Goal: Transaction & Acquisition: Purchase product/service

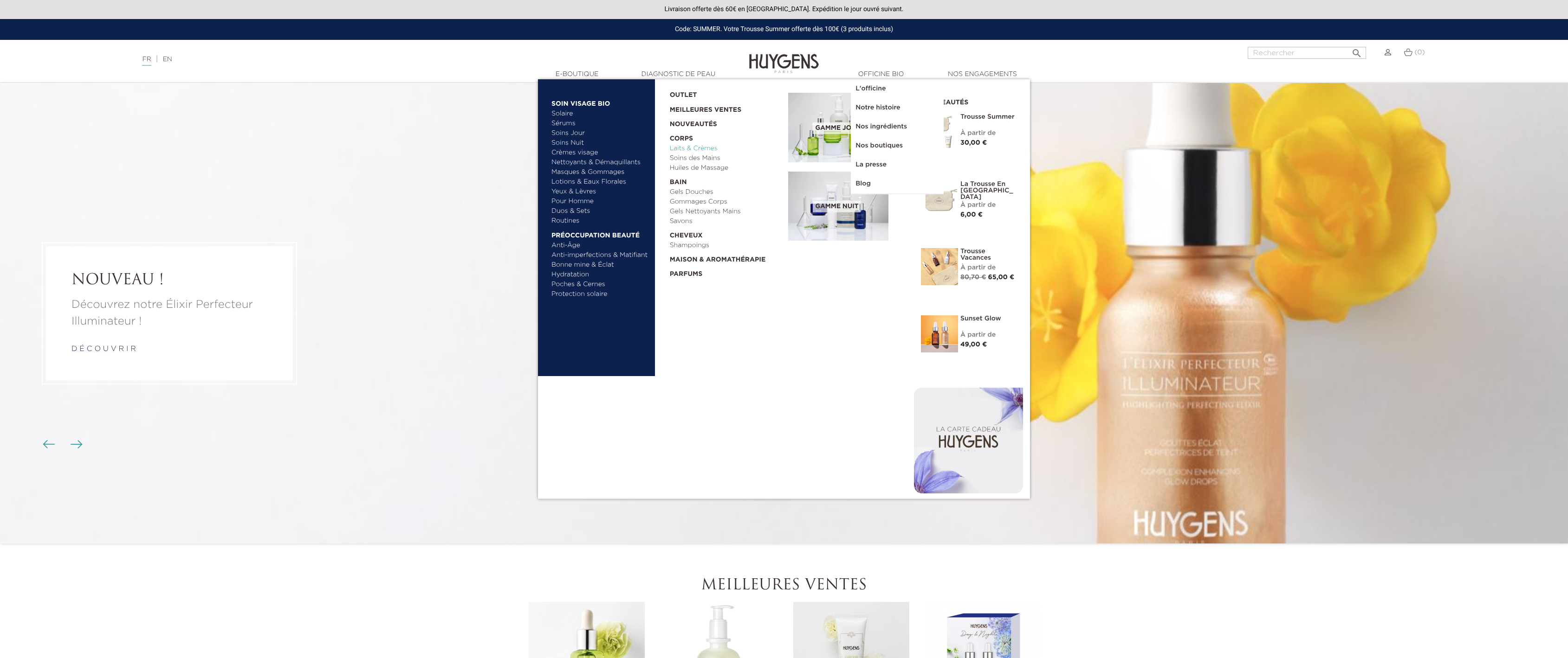
click at [684, 148] on link "Laits & Crèmes" at bounding box center [726, 148] width 112 height 10
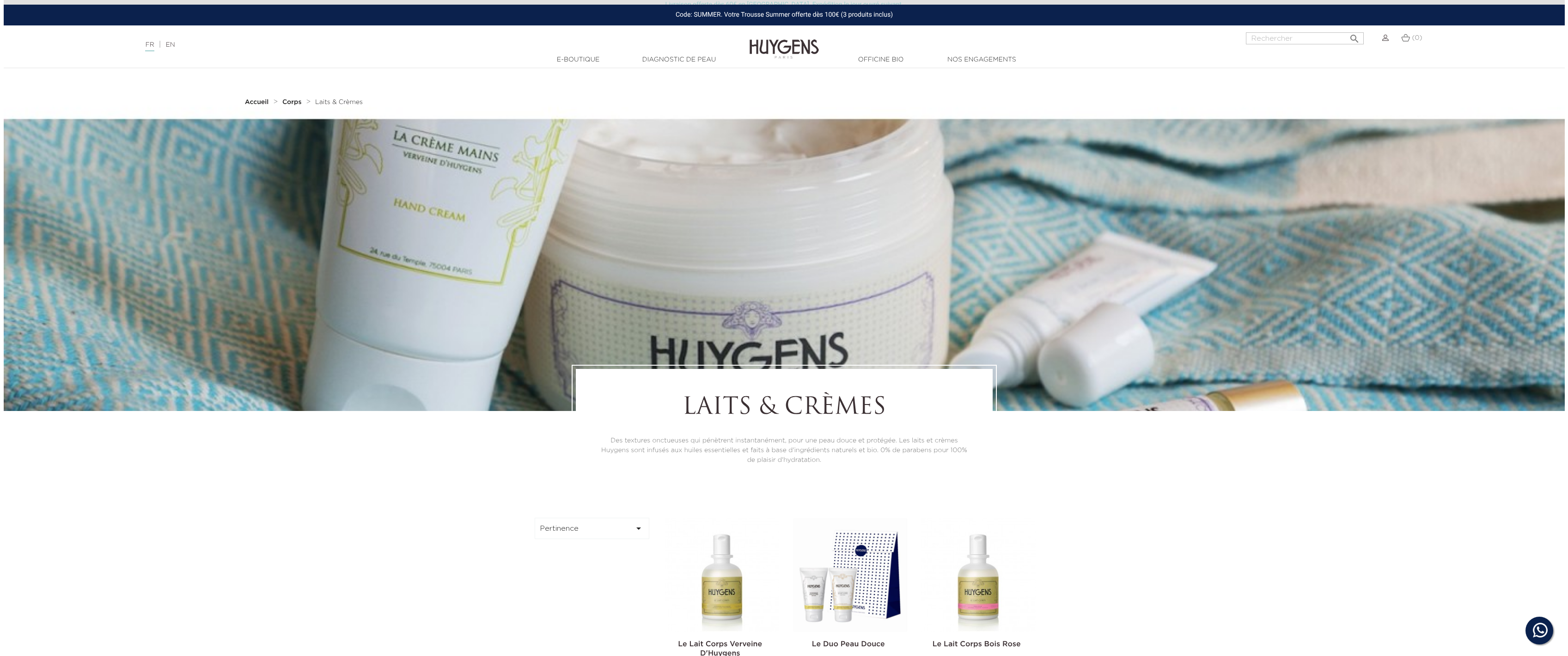
scroll to position [281, 0]
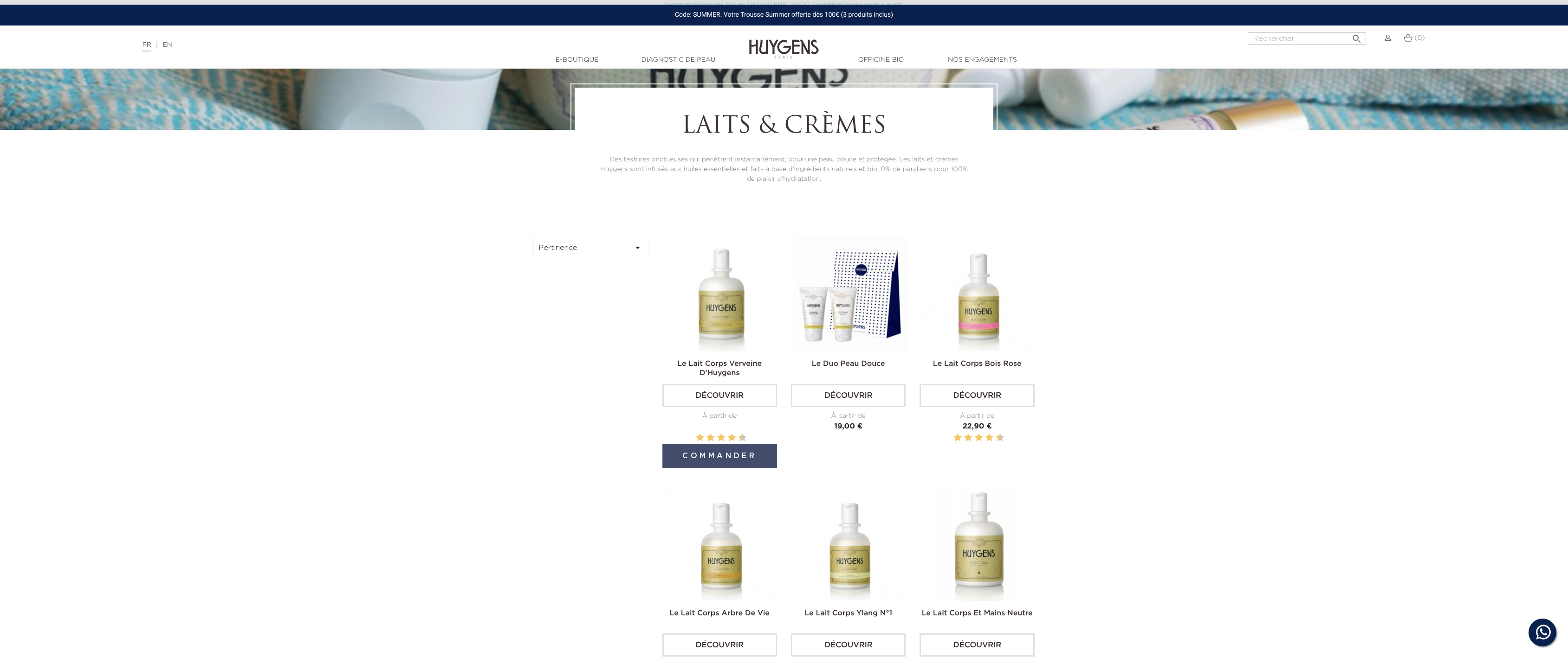
click at [743, 453] on button "Commander" at bounding box center [720, 456] width 115 height 24
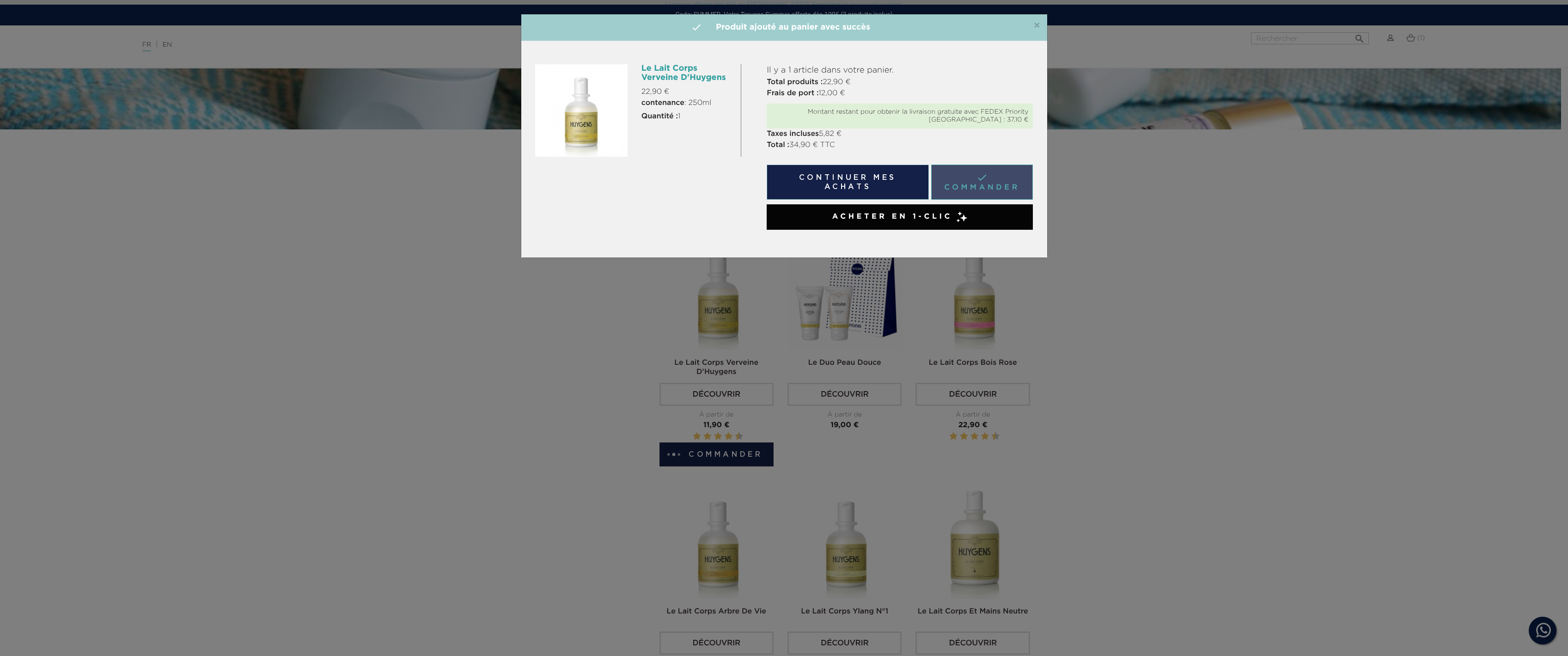
click at [988, 182] on link " Commander" at bounding box center [982, 182] width 102 height 35
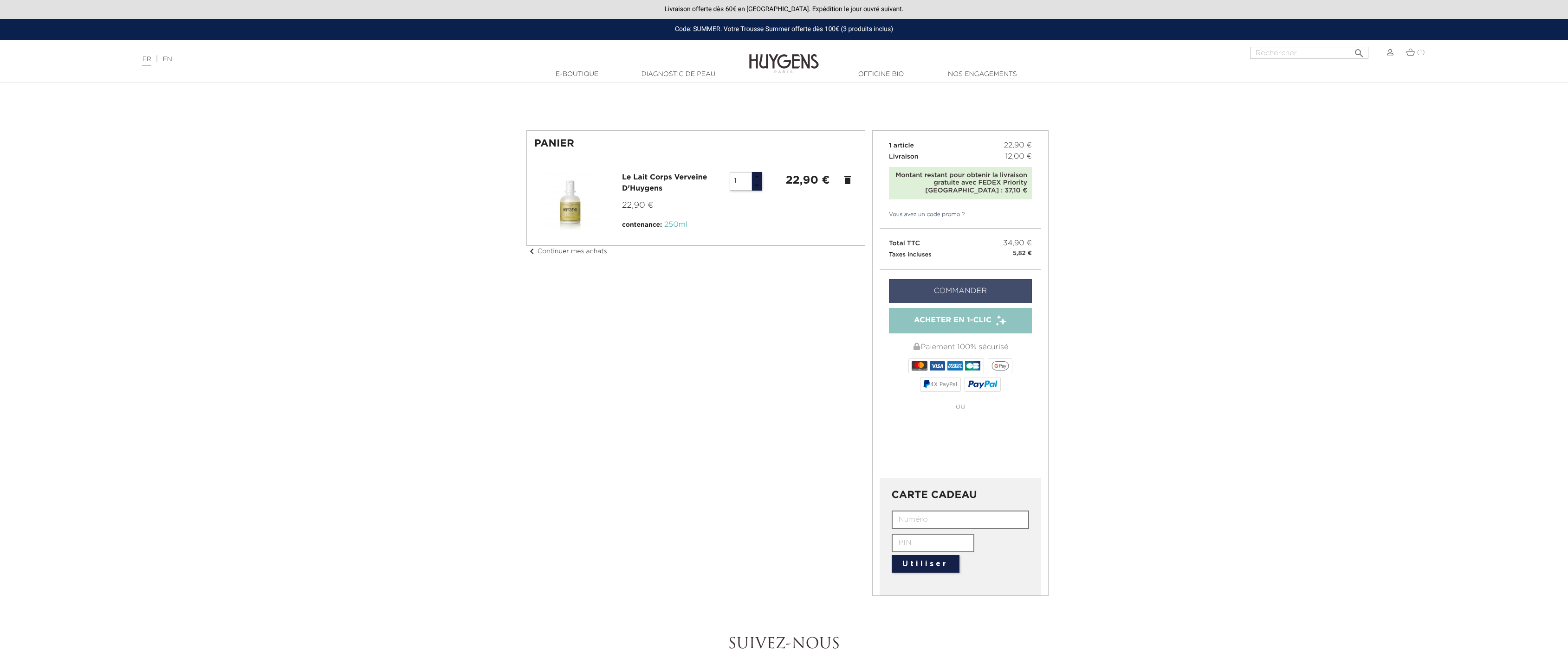
click at [990, 288] on link "Commander" at bounding box center [960, 291] width 143 height 24
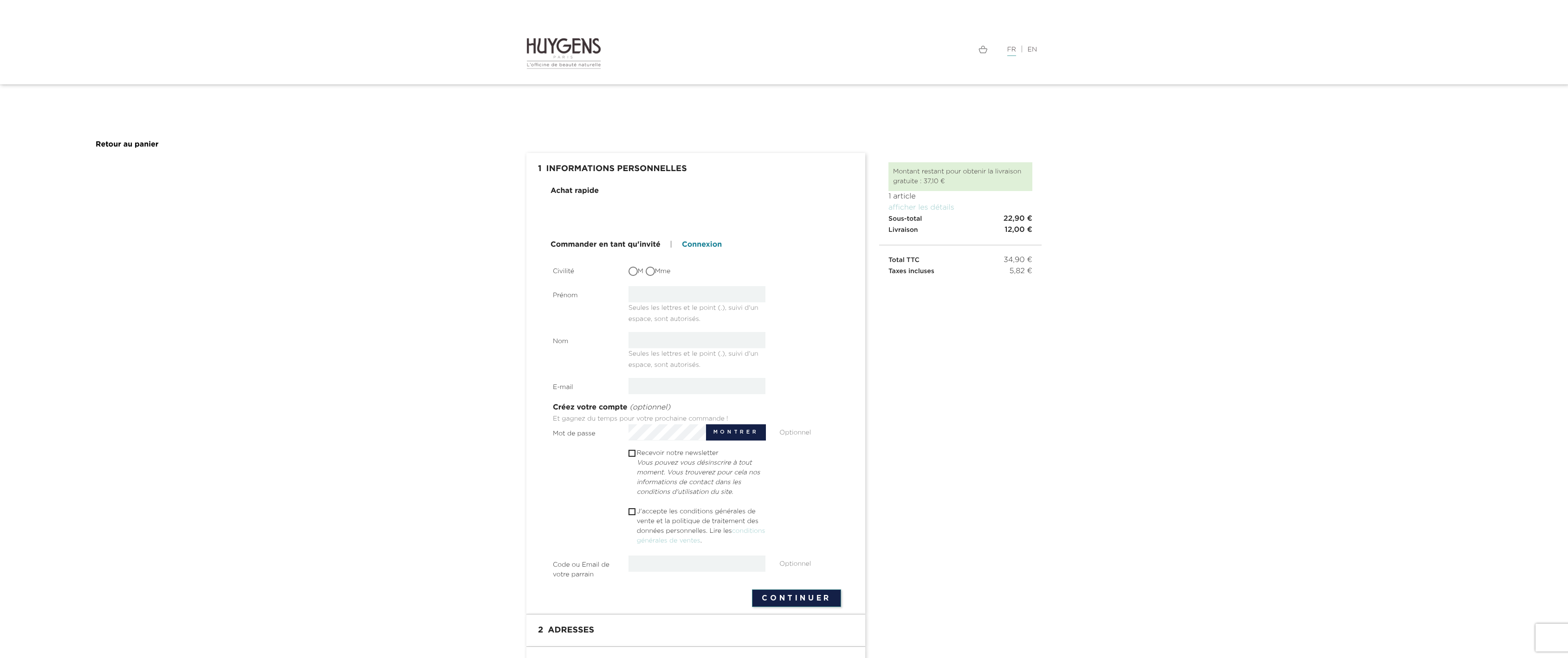
click at [704, 244] on link "Connexion" at bounding box center [701, 245] width 40 height 11
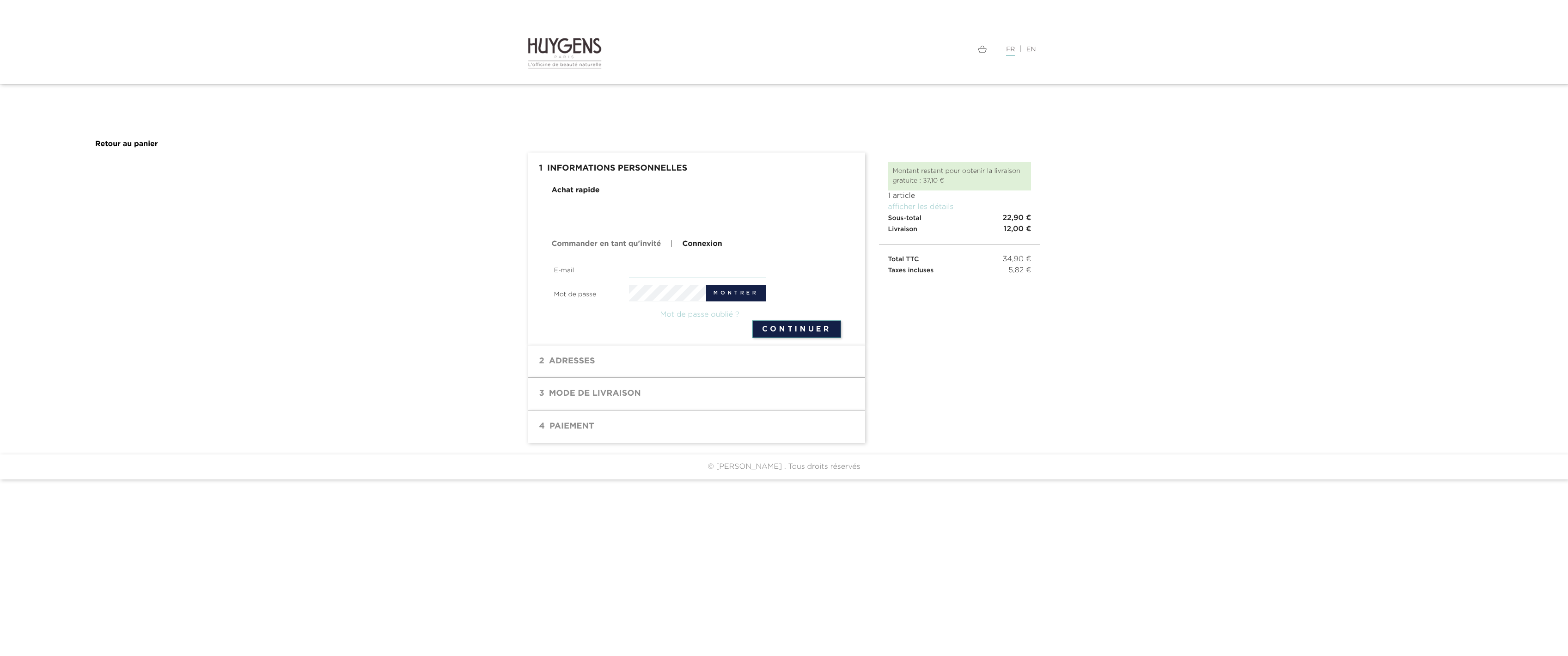
click at [696, 274] on input "email" at bounding box center [697, 269] width 137 height 16
type input "alberto@ecomiz.com"
click at [752, 320] on button "Continuer" at bounding box center [797, 329] width 89 height 18
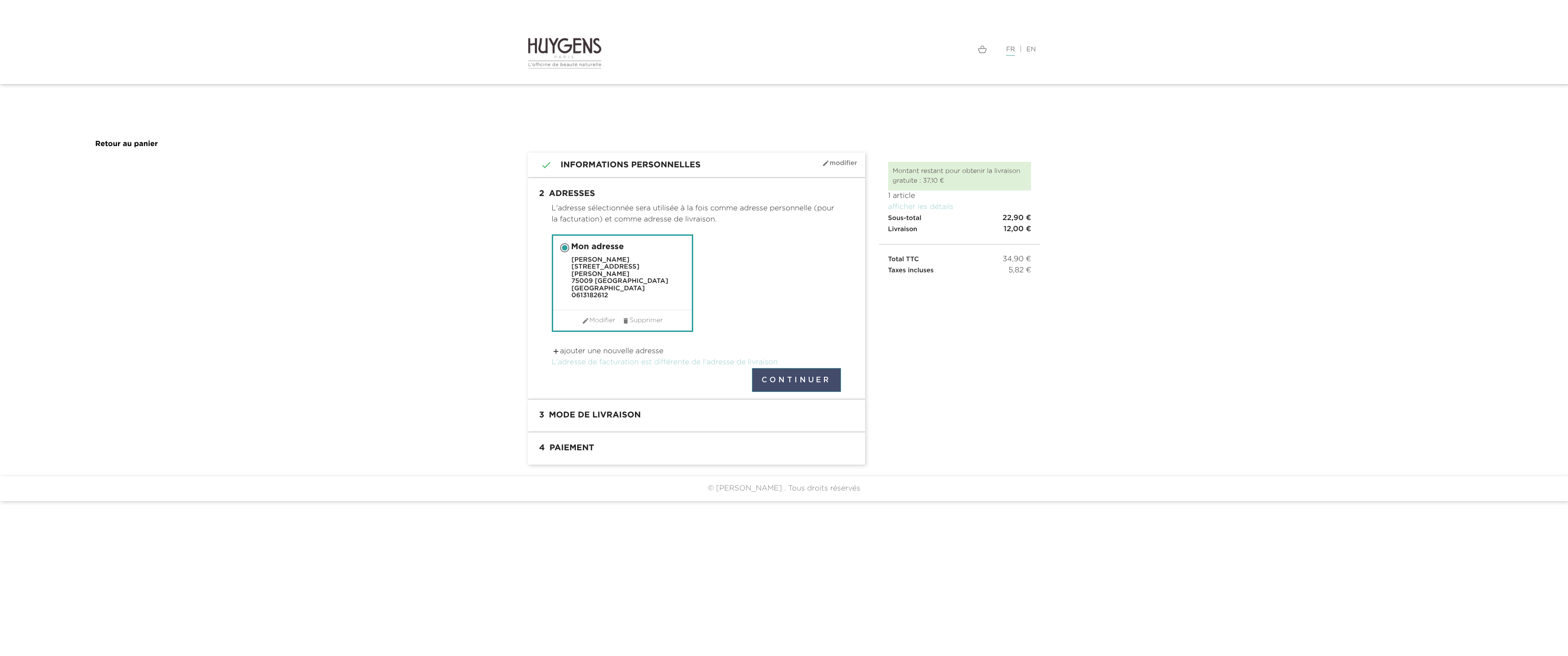
click at [803, 373] on button "Continuer" at bounding box center [796, 379] width 89 height 24
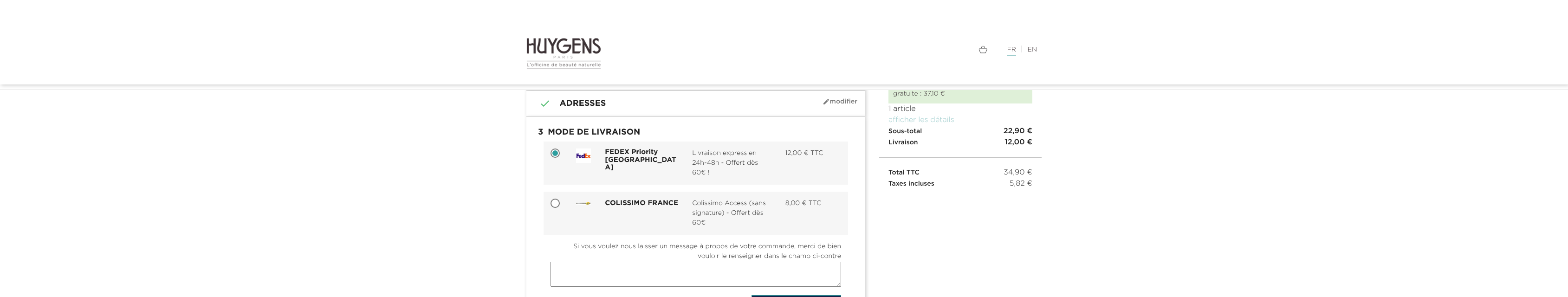
scroll to position [98, 0]
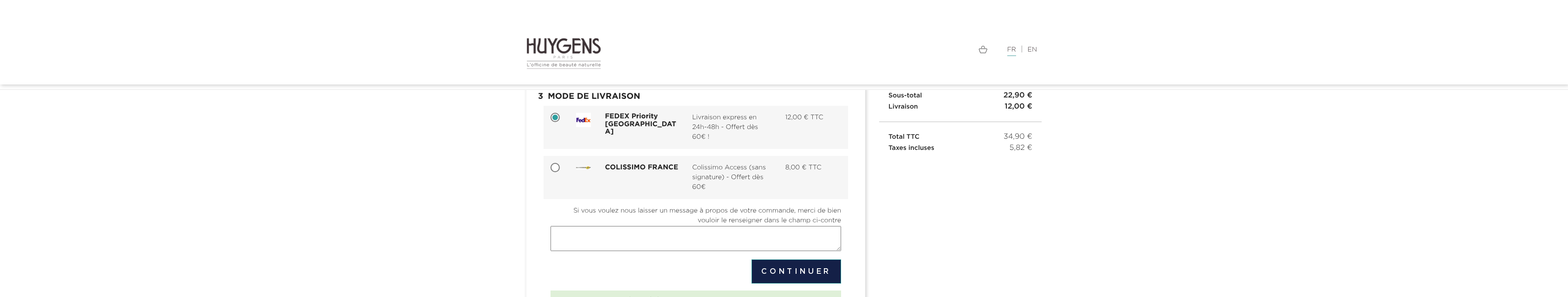
click at [654, 169] on span "COLISSIMO FRANCE" at bounding box center [641, 167] width 73 height 8
click at [561, 169] on input "COLISSIMO FRANCE Colissimo Access (sans signature) - Offert dès 60€ 8,00 € TTC" at bounding box center [556, 168] width 9 height 9
radio input "true"
click at [656, 121] on span "FEDEX Priority [GEOGRAPHIC_DATA]" at bounding box center [641, 124] width 73 height 23
click at [561, 121] on input "FEDEX Priority France Livraison express en 24h-48h - Offert dès 60€ ! 12,00 € T…" at bounding box center [556, 118] width 9 height 9
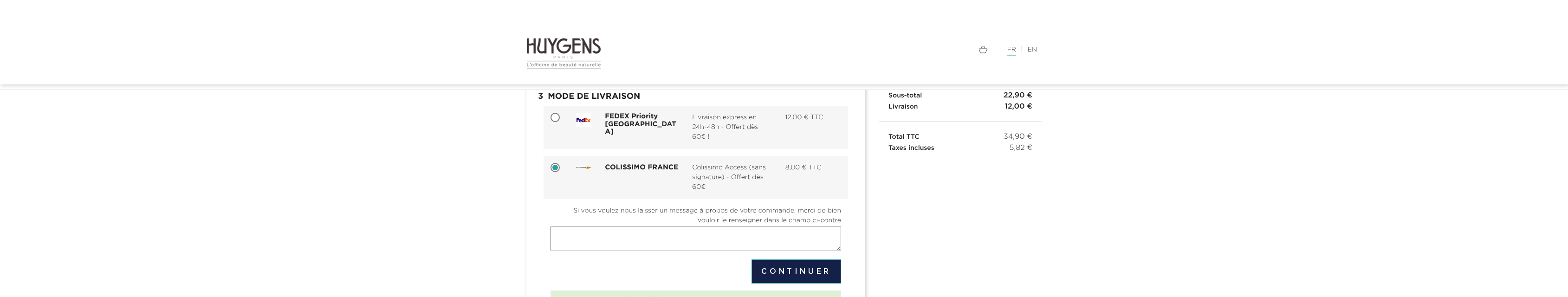
radio input "true"
click at [251, 142] on section " 1 Informations personnelles mode_edit Modifier Connecté en tant que Alberto N…" at bounding box center [784, 196] width 1568 height 332
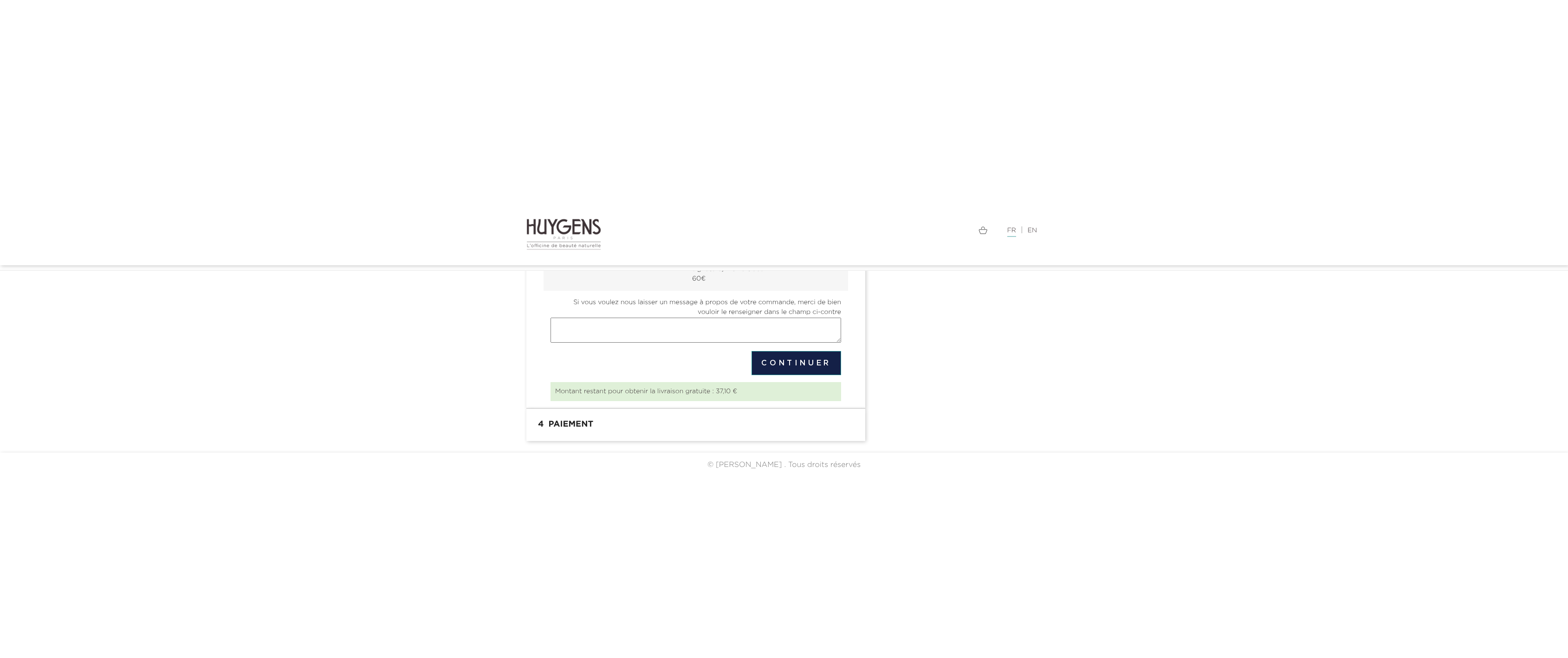
scroll to position [4, 0]
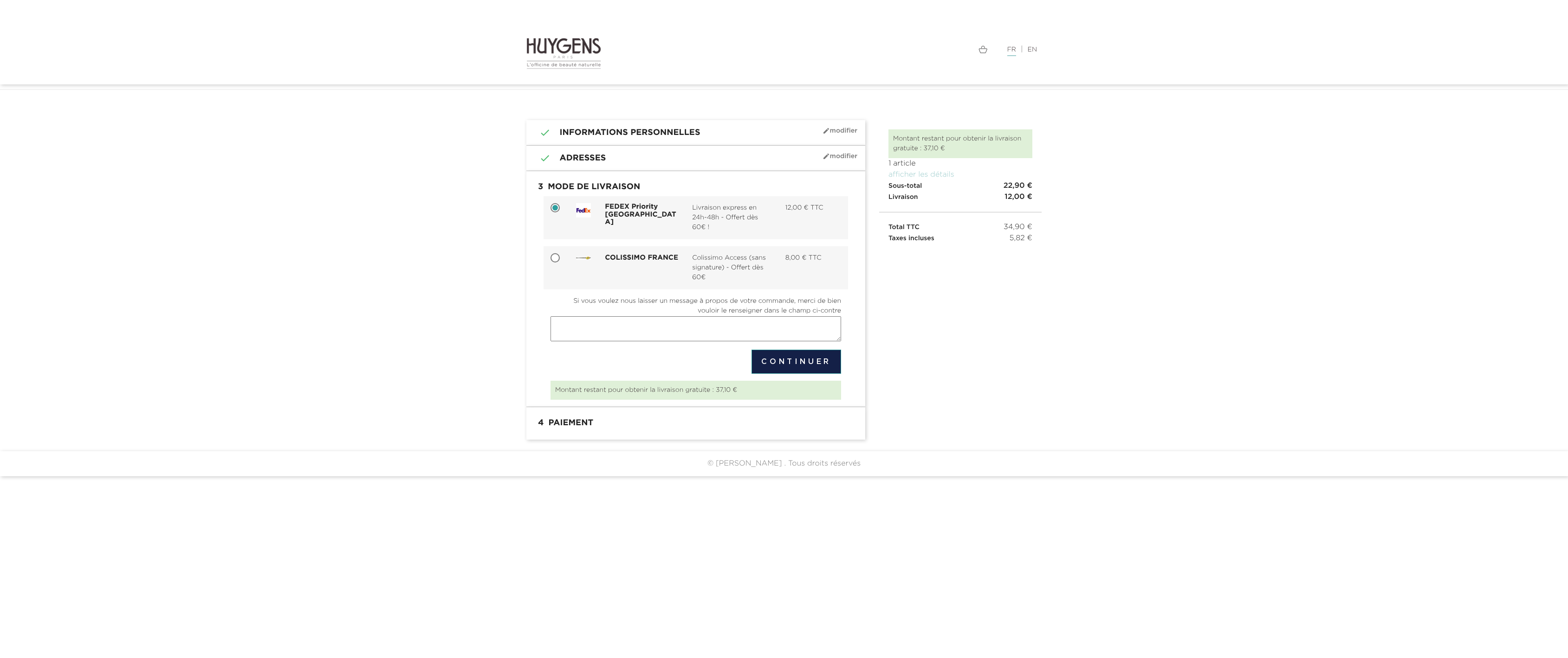
click at [0, 296] on nordpass-portal at bounding box center [0, 658] width 0 height 0
